Goal: Find specific page/section: Find specific page/section

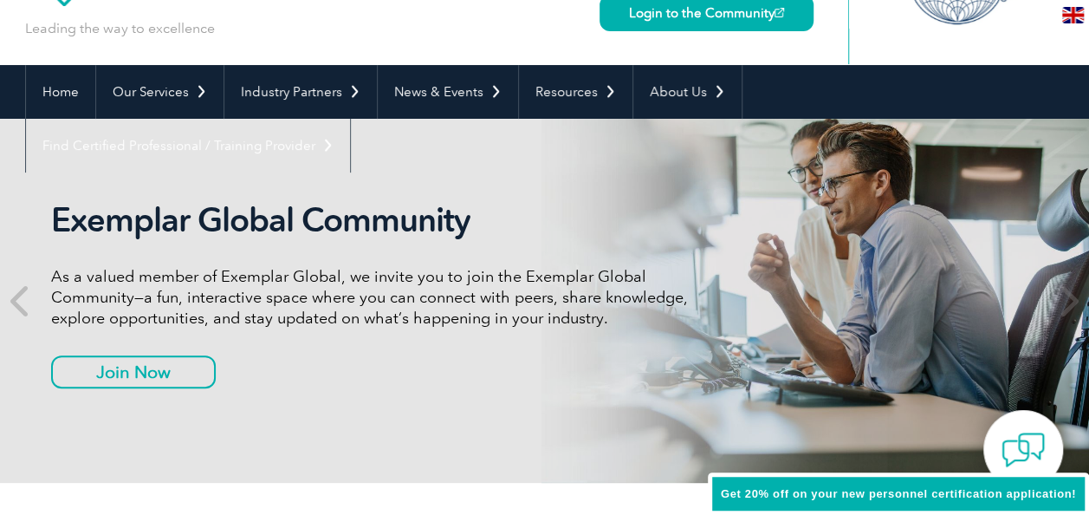
scroll to position [115, 0]
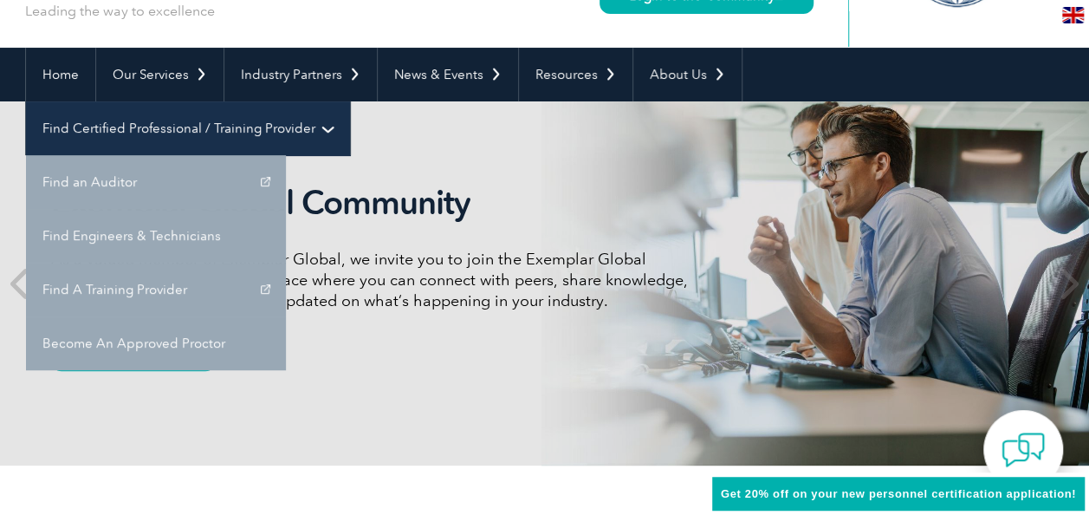
click at [350, 101] on link "Find Certified Professional / Training Provider" at bounding box center [188, 128] width 324 height 54
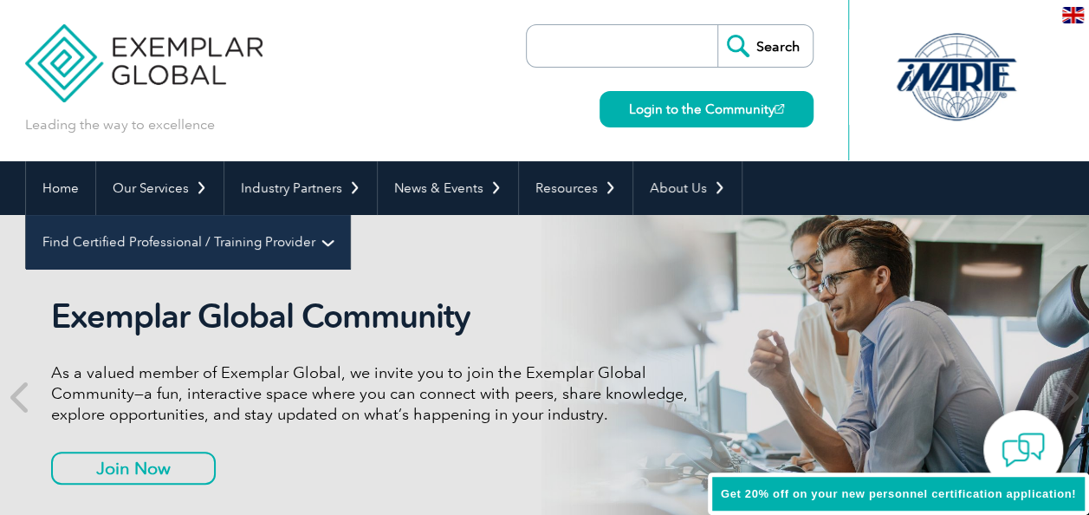
scroll to position [0, 0]
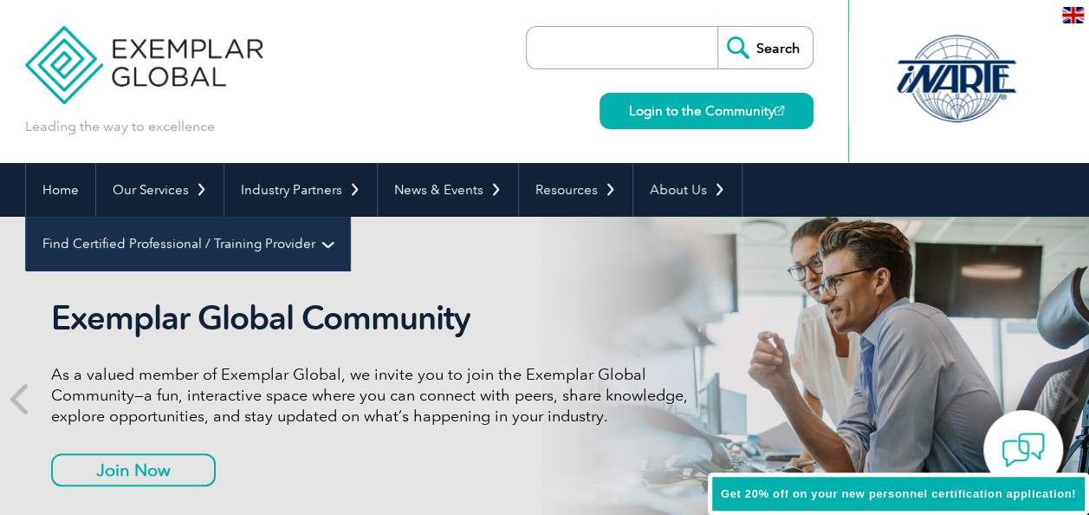
click at [350, 217] on link "Find Certified Professional / Training Provider" at bounding box center [188, 244] width 324 height 54
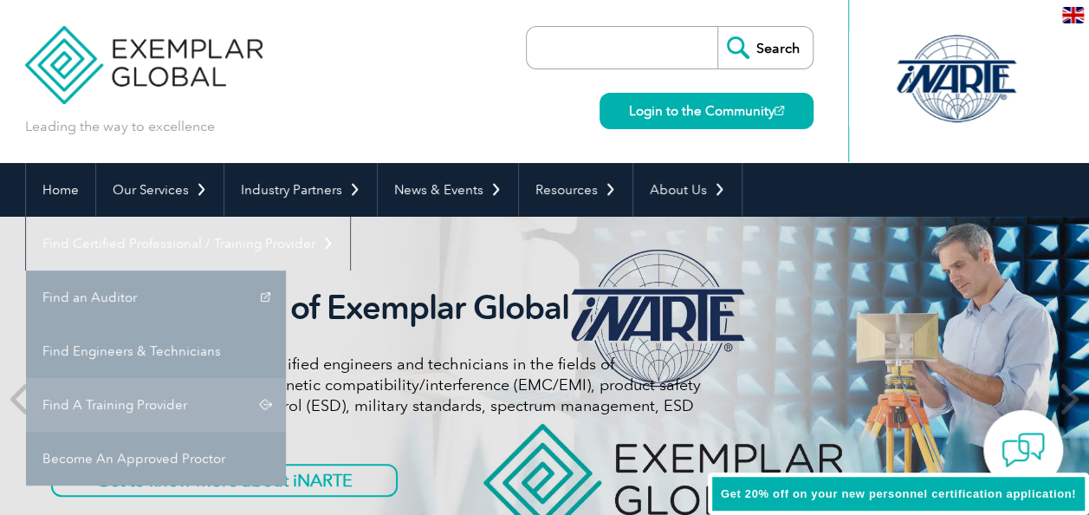
click at [286, 378] on link "Find A Training Provider" at bounding box center [156, 405] width 260 height 54
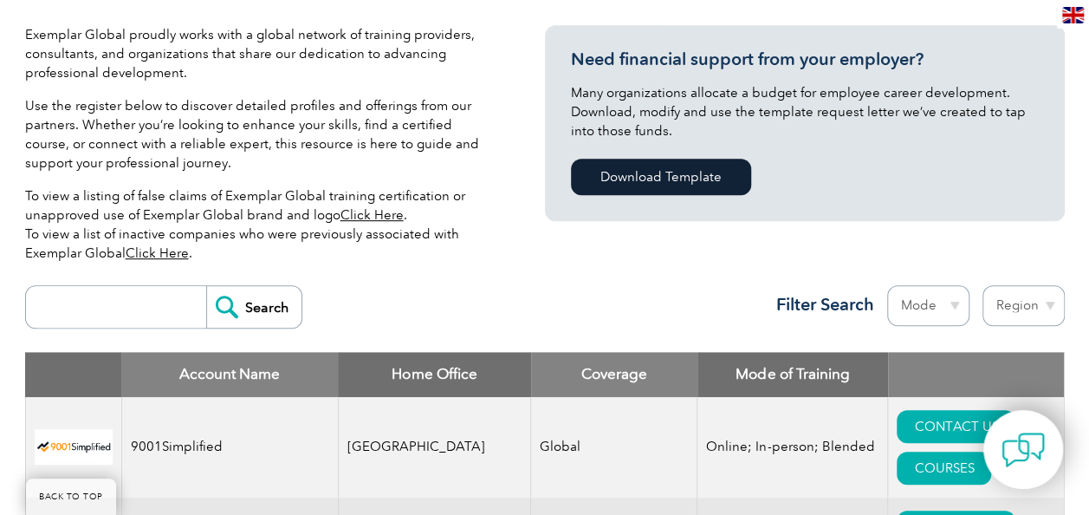
scroll to position [512, 0]
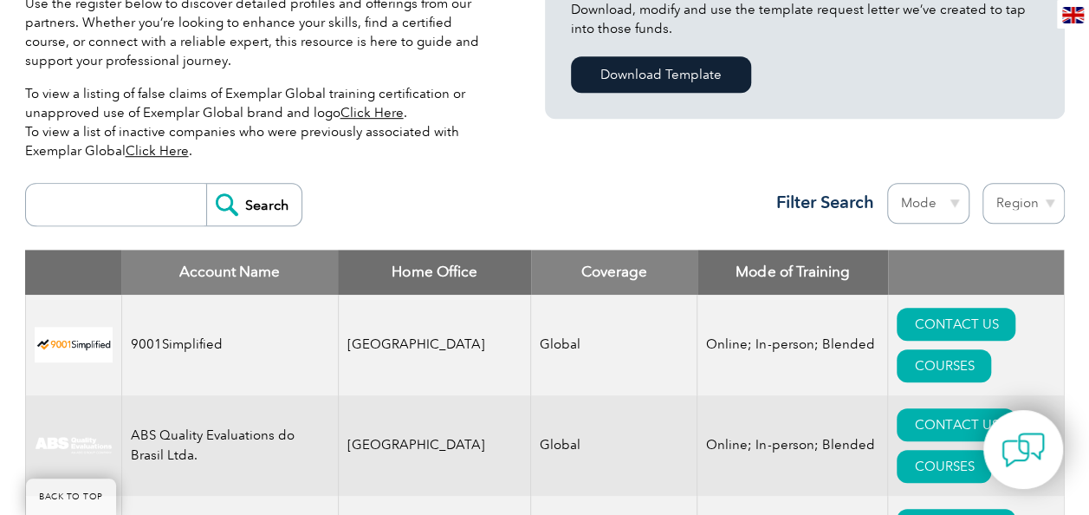
click at [175, 194] on input "search" at bounding box center [121, 205] width 172 height 42
type input "KGS"
click at [240, 204] on input "Search" at bounding box center [253, 205] width 95 height 42
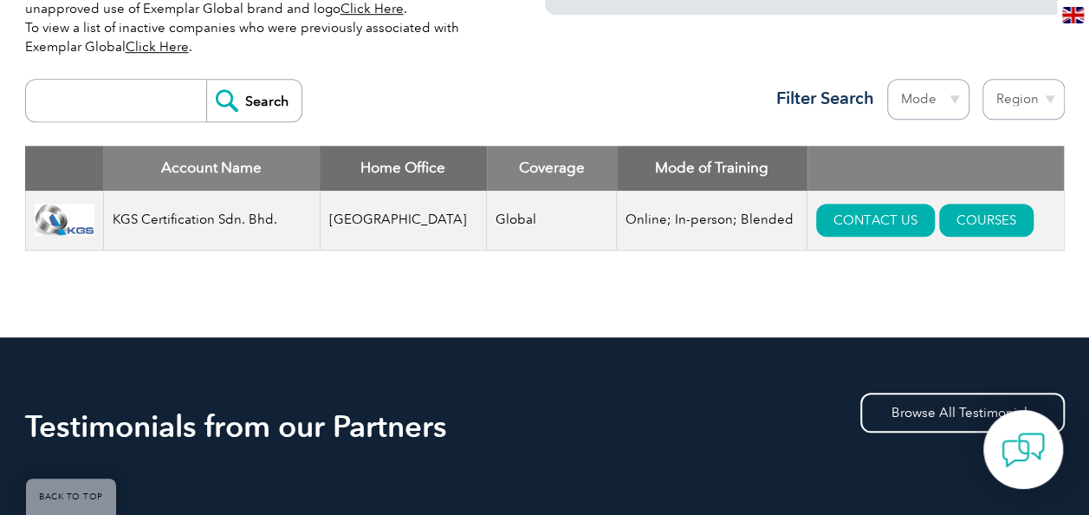
scroll to position [615, 0]
